Goal: Find specific page/section: Find specific page/section

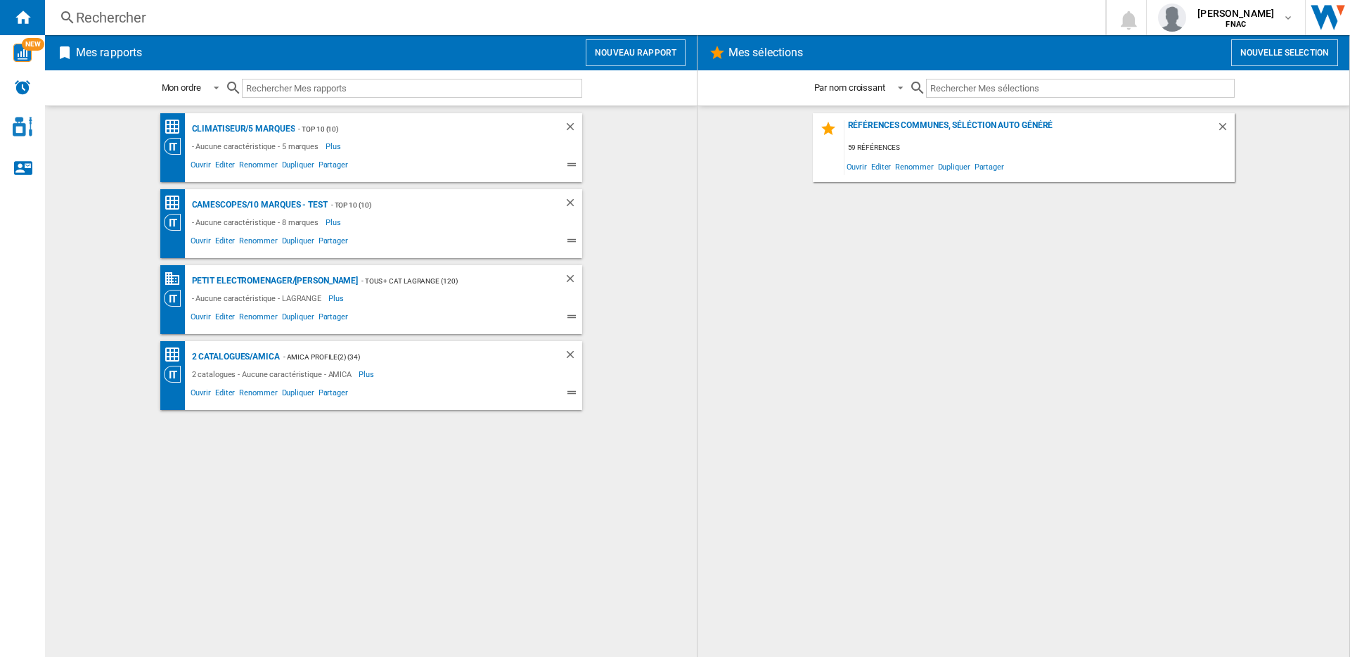
click at [647, 16] on div "Rechercher" at bounding box center [572, 18] width 993 height 20
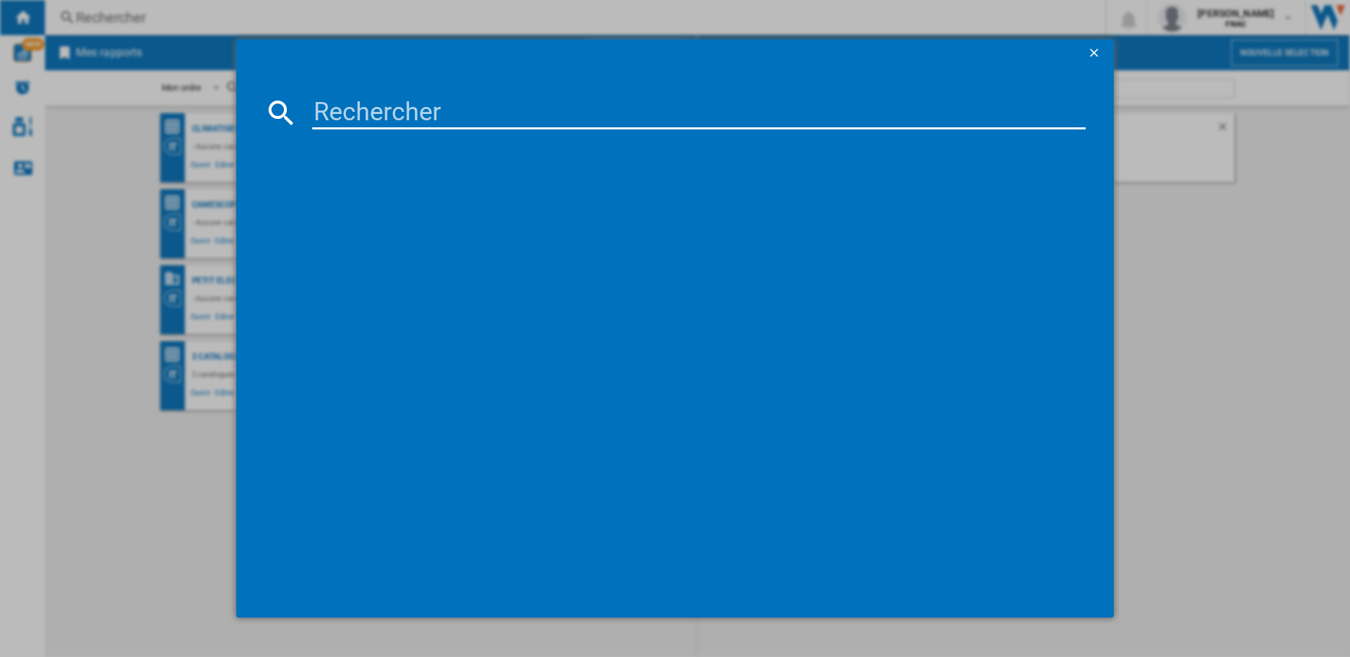
click at [500, 128] on input at bounding box center [698, 113] width 773 height 34
paste input "WELEDA CREME DE JOUR REDENSIFIANTE 40 ML"
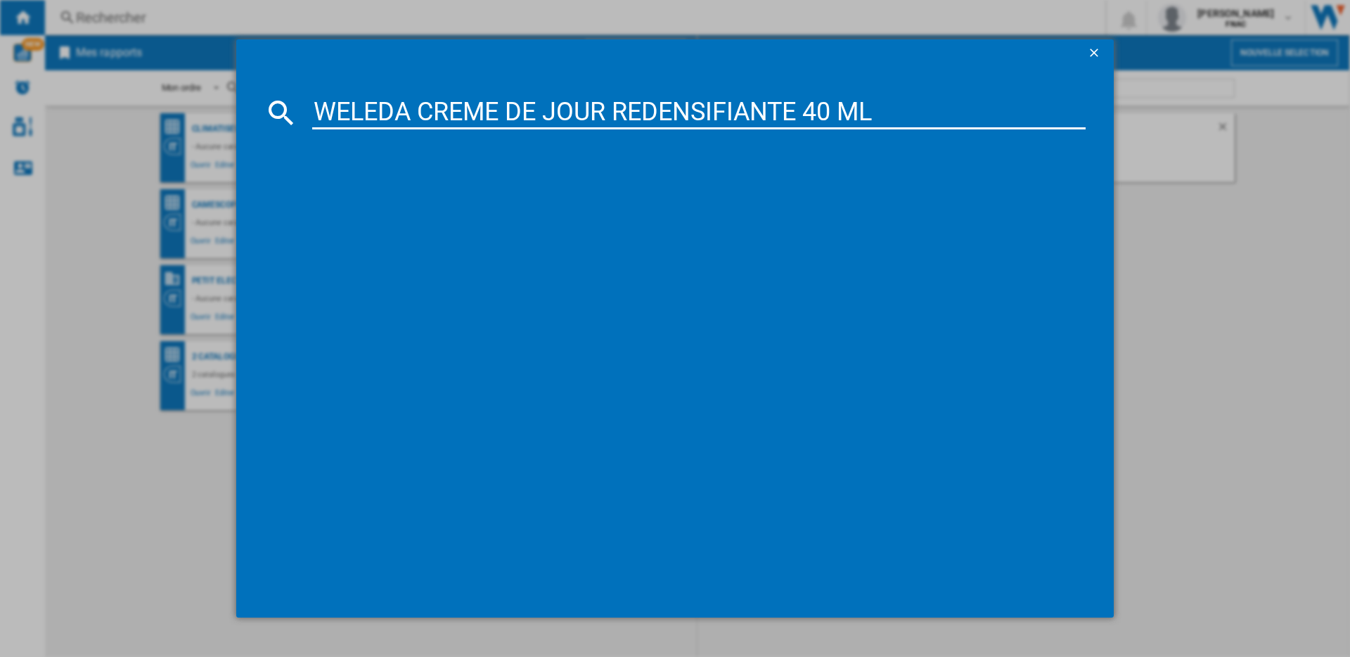
type input "WELEDA CREME DE JOUR REDENSIFIANTE 40 ML"
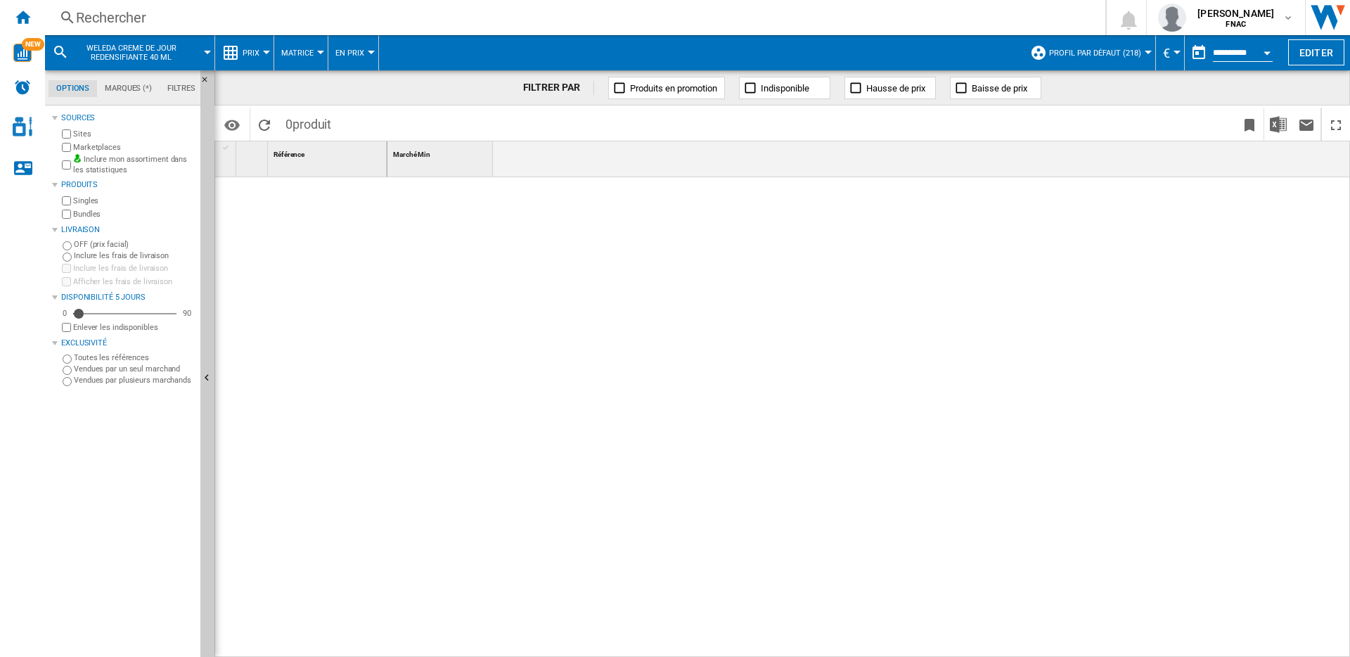
click at [221, 15] on div "Rechercher" at bounding box center [572, 18] width 993 height 20
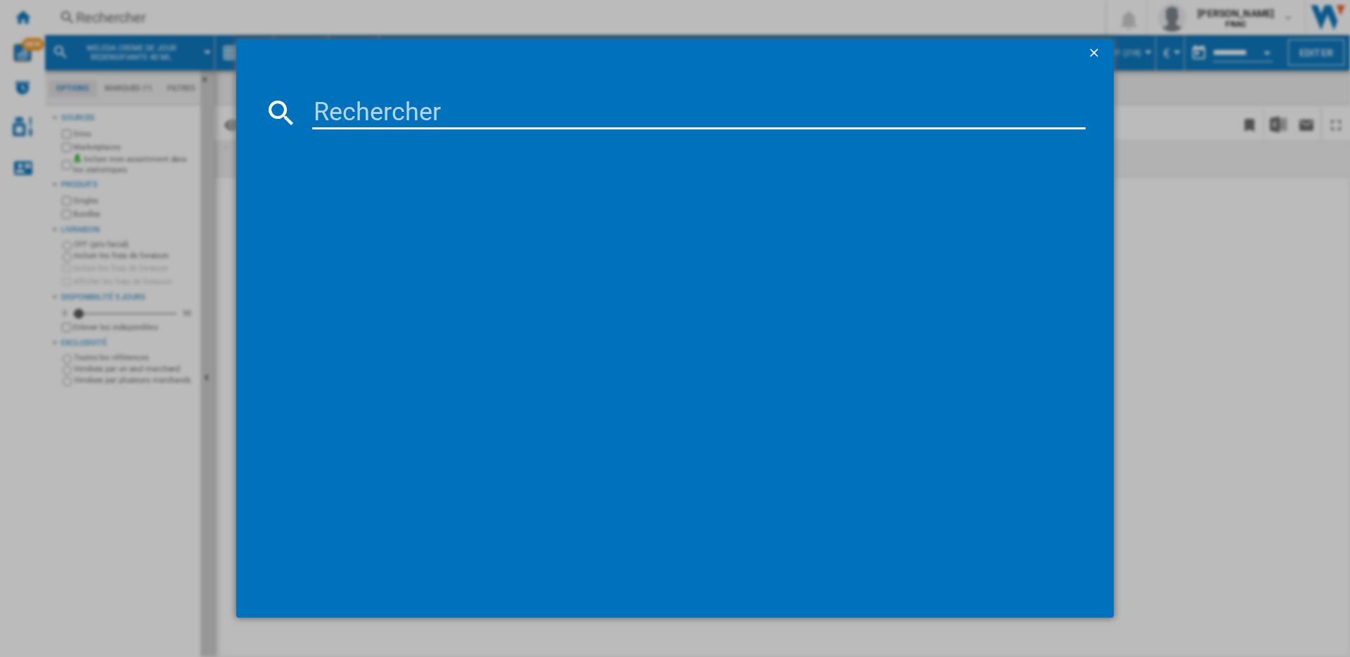
click at [330, 109] on input at bounding box center [698, 113] width 773 height 34
paste input "WELEDA CREME DE JOUR REDENSIFIANTE 40 ML"
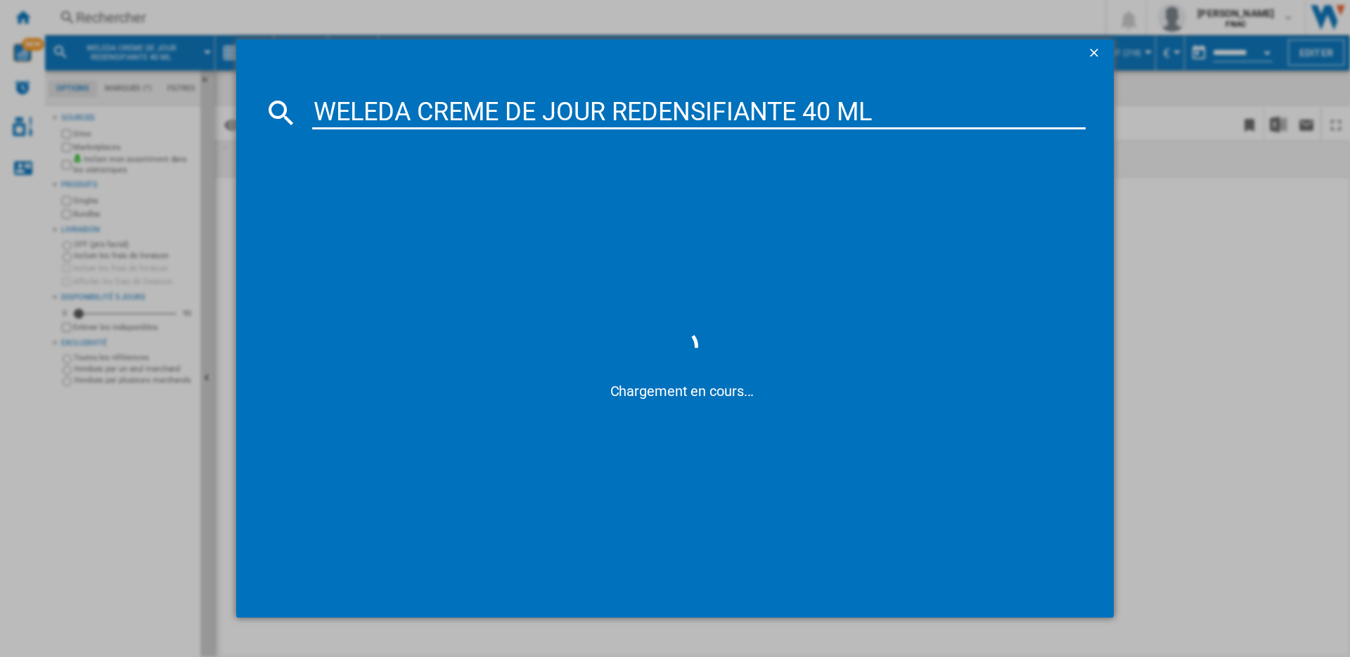
drag, startPoint x: 882, startPoint y: 115, endPoint x: 799, endPoint y: 107, distance: 83.4
click at [799, 107] on input "WELEDA CREME DE JOUR REDENSIFIANTE 40 ML" at bounding box center [698, 113] width 773 height 34
type input "WELEDA CREME DE JOUR REDENSIFIANTE"
